Goal: Contribute content

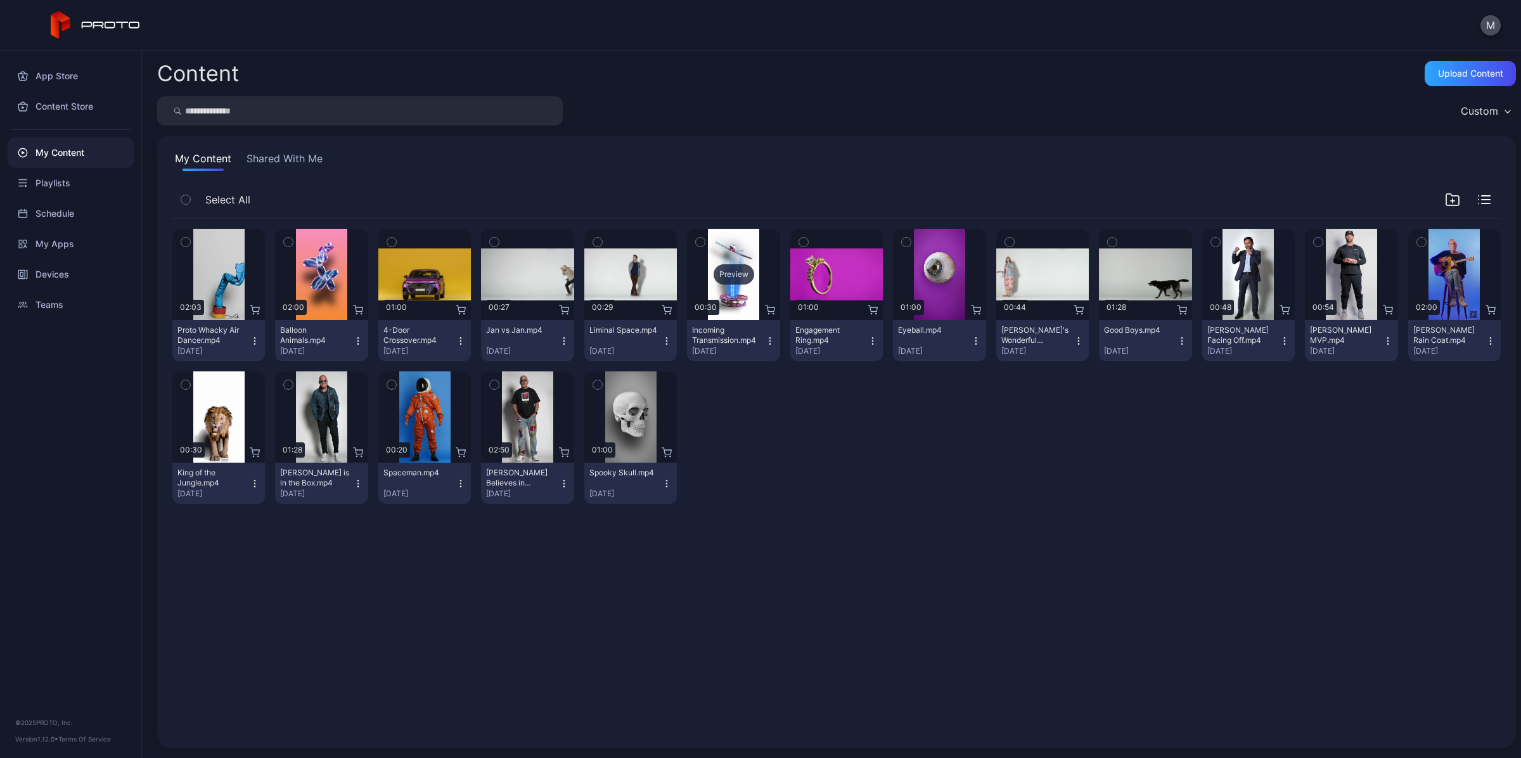
click at [730, 282] on div "Preview" at bounding box center [734, 274] width 41 height 20
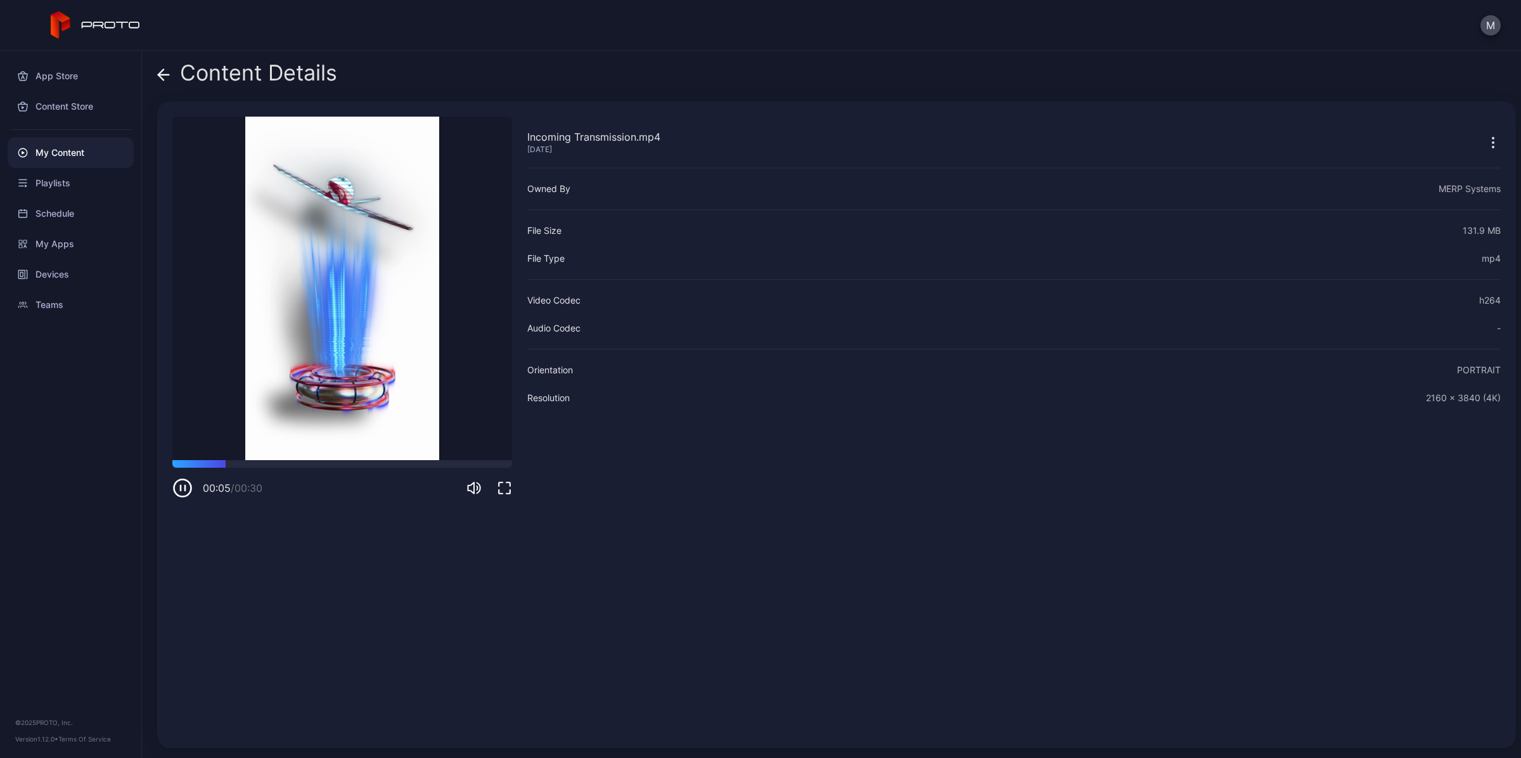
click at [158, 68] on icon at bounding box center [163, 74] width 13 height 13
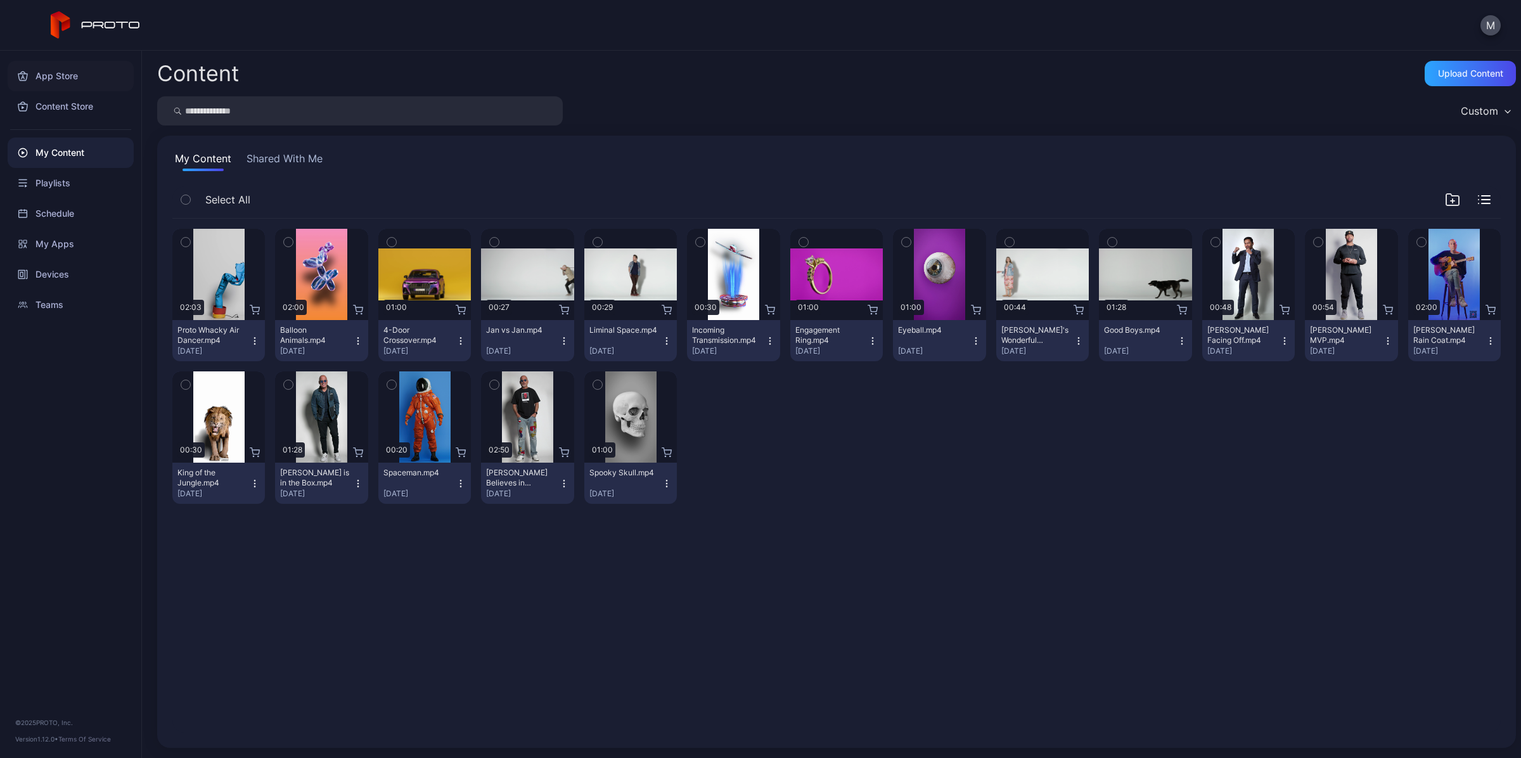
click at [65, 87] on div "App Store" at bounding box center [71, 76] width 126 height 30
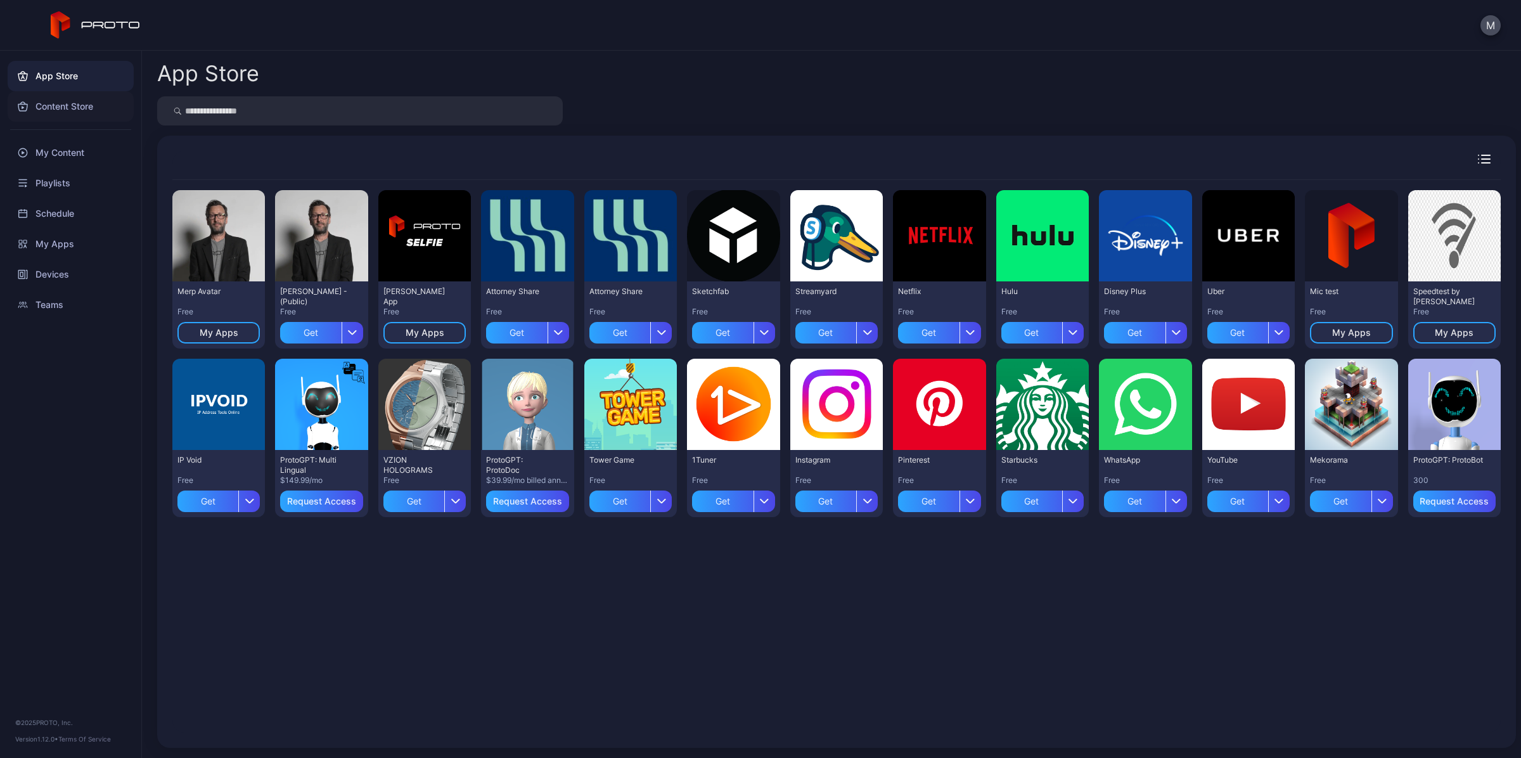
click at [49, 108] on div "Content Store" at bounding box center [71, 106] width 126 height 30
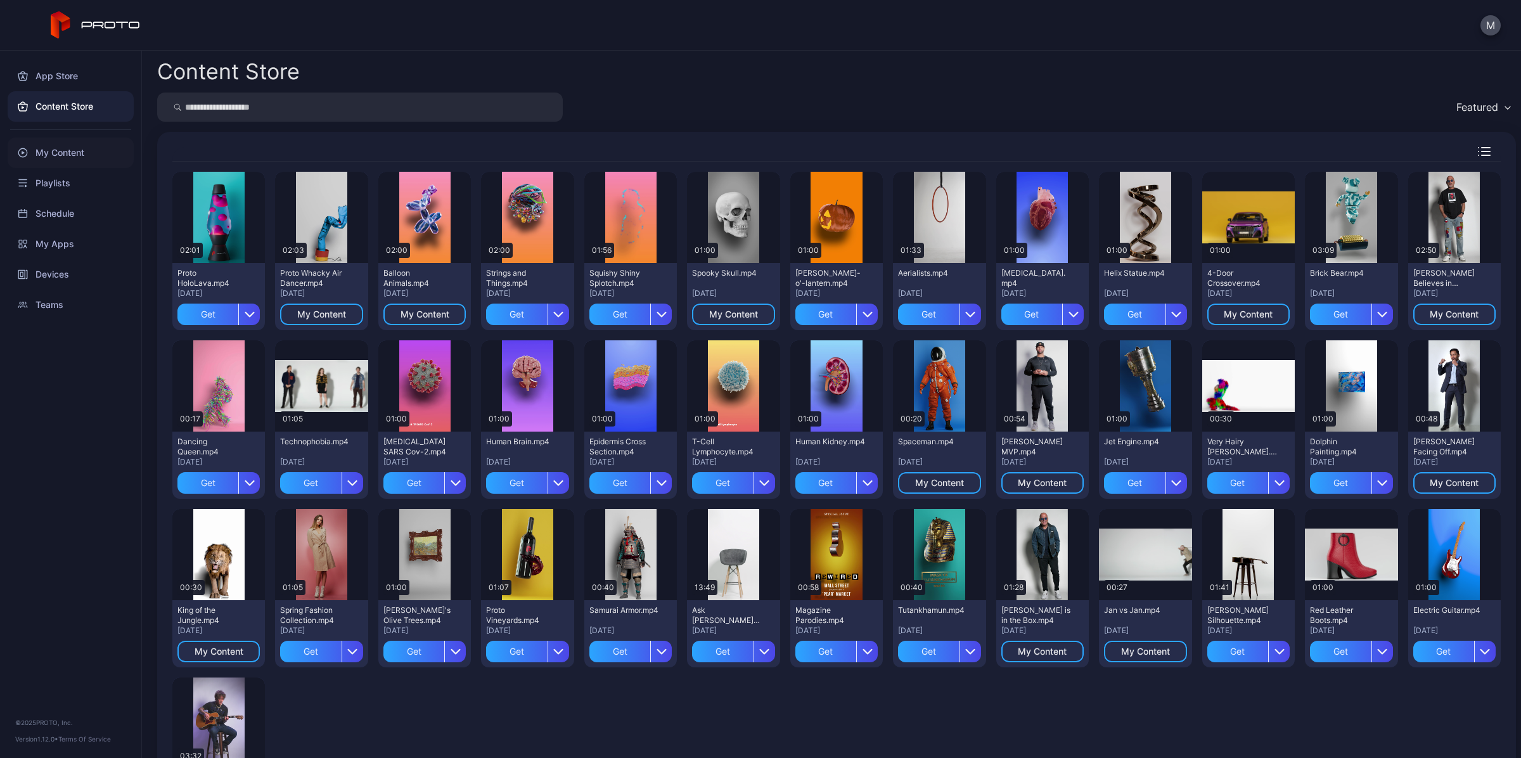
click at [54, 150] on div "My Content" at bounding box center [71, 153] width 126 height 30
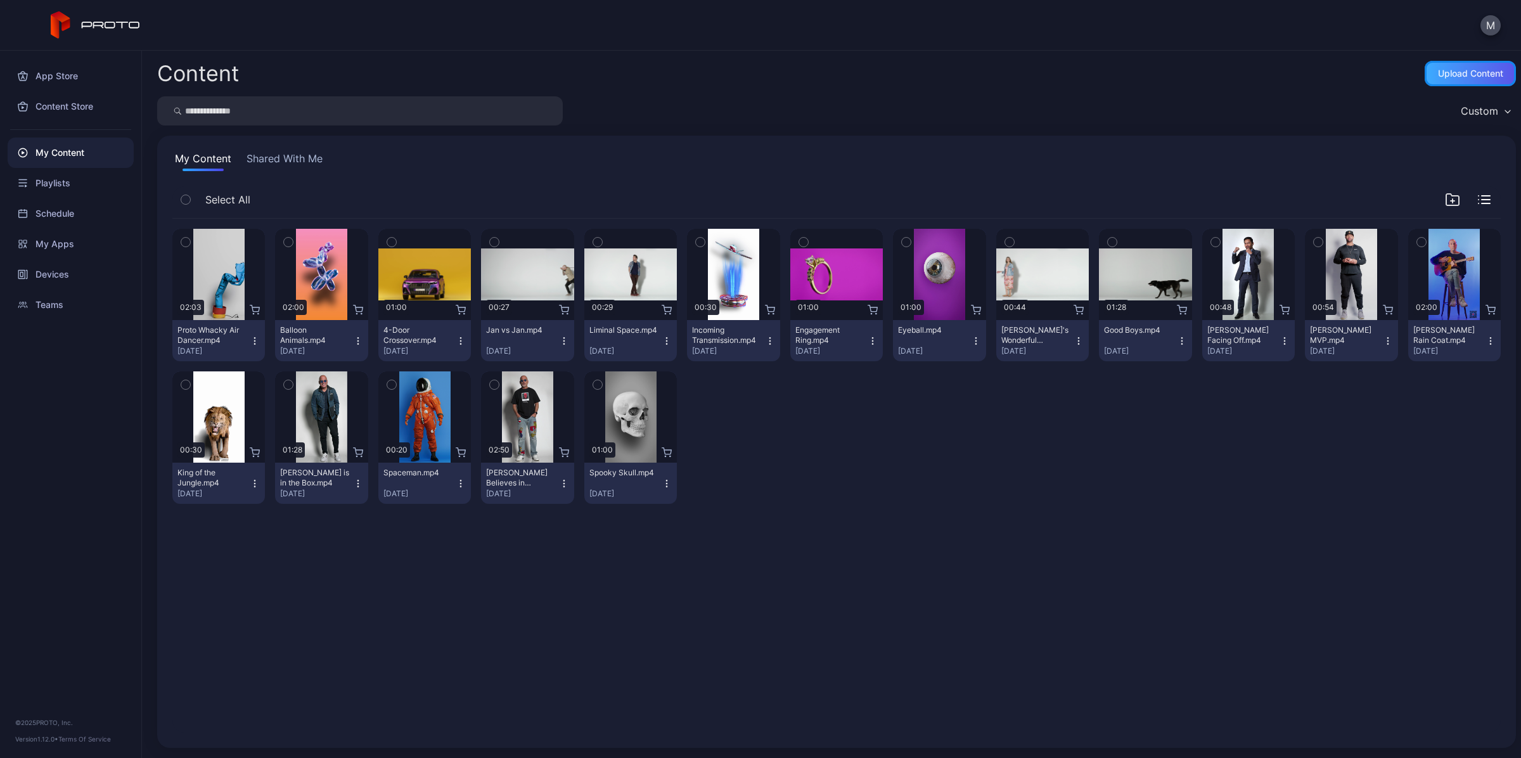
click at [1438, 76] on div "Upload Content" at bounding box center [1470, 73] width 65 height 10
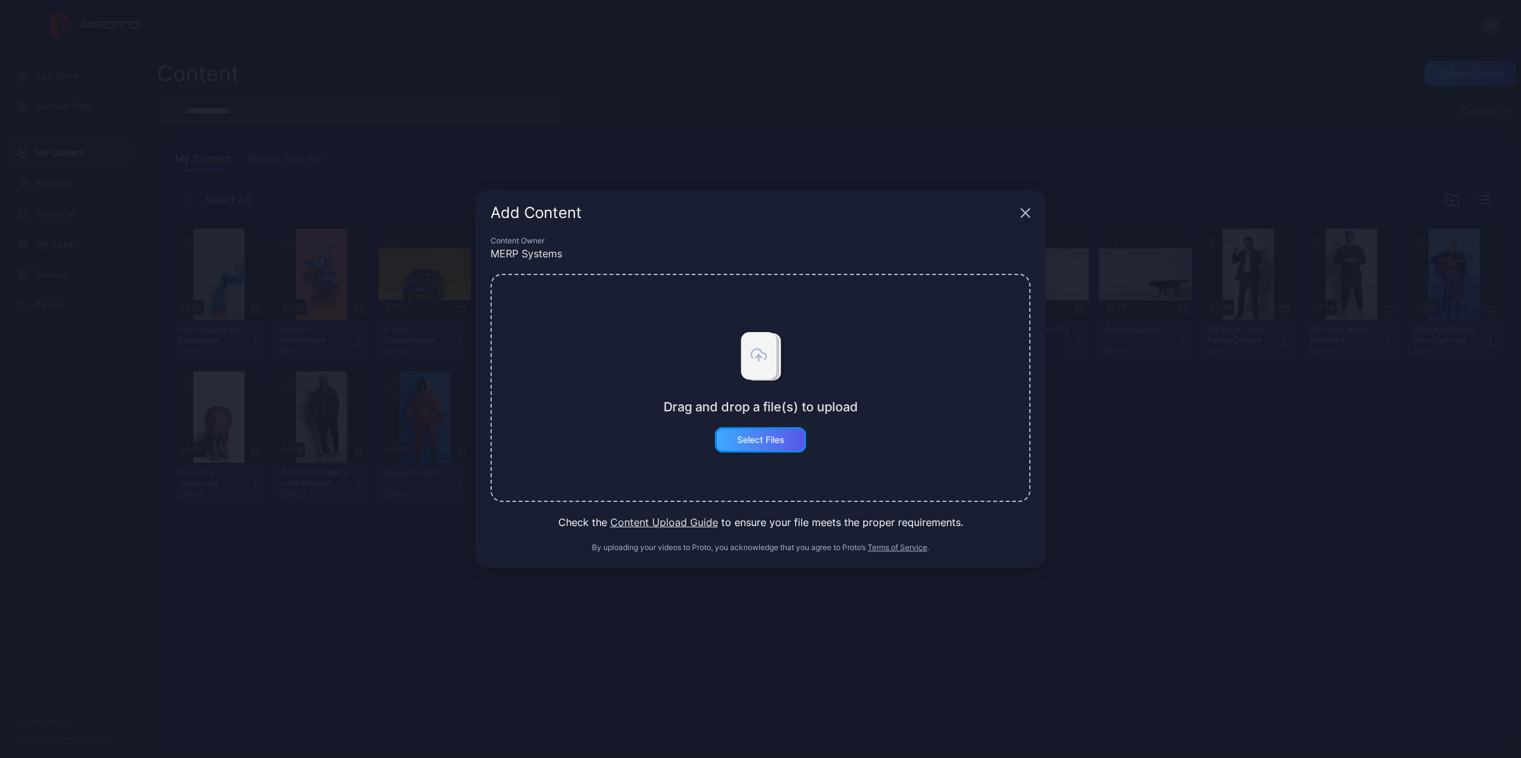
click at [749, 444] on div "Select Files" at bounding box center [761, 440] width 48 height 10
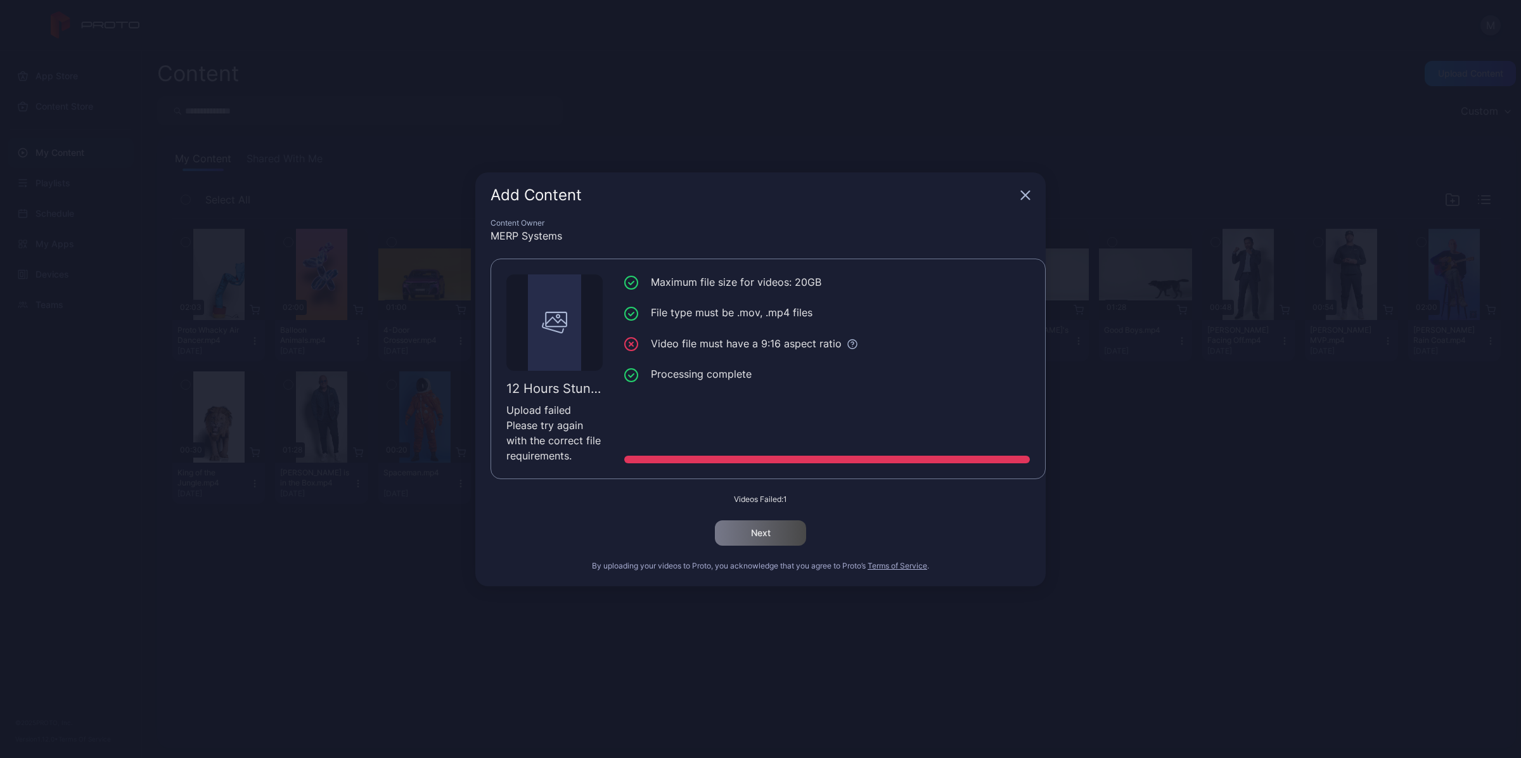
click at [686, 337] on li "Video file must have a 9:16 aspect ratio" at bounding box center [827, 344] width 406 height 16
click at [1022, 193] on icon "button" at bounding box center [1025, 195] width 10 height 10
